Goal: Go to known website: Access a specific website the user already knows

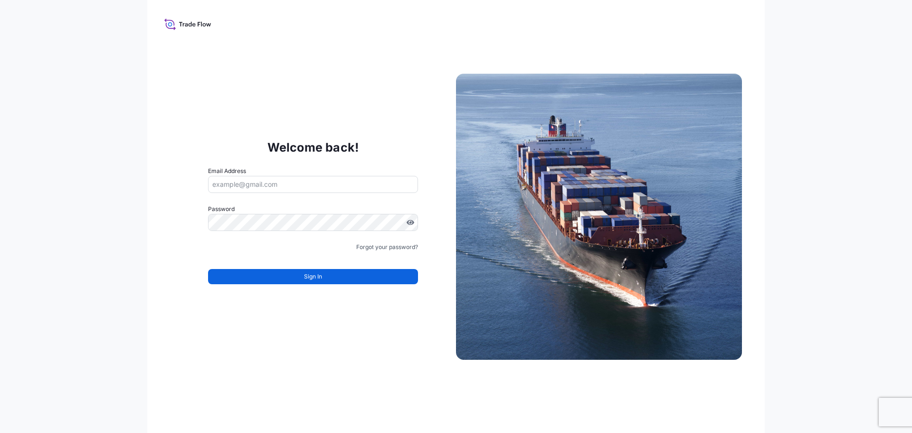
click at [290, 183] on input "Email Address" at bounding box center [313, 184] width 210 height 17
